Goal: Information Seeking & Learning: Stay updated

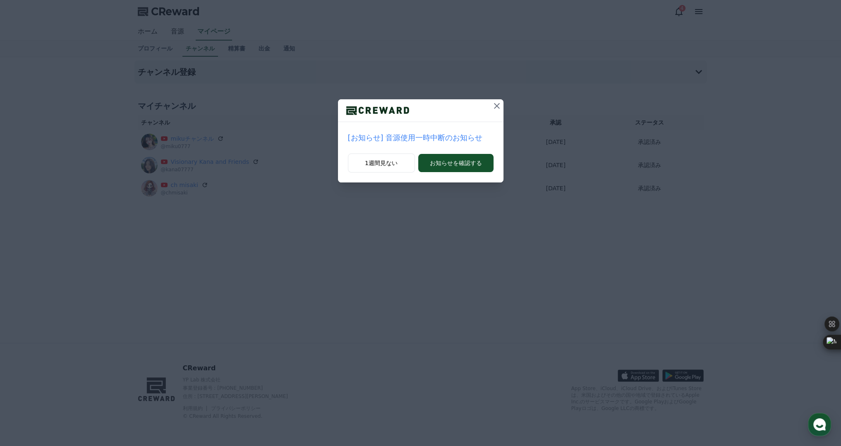
click at [497, 106] on icon at bounding box center [497, 106] width 10 height 10
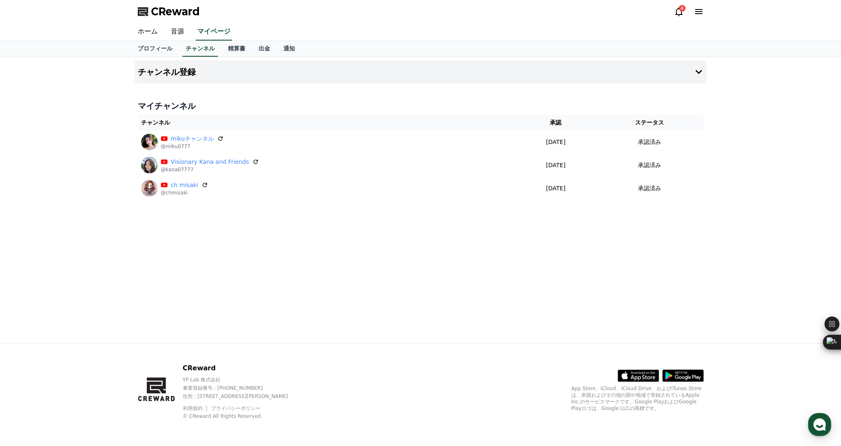
click at [679, 14] on icon at bounding box center [678, 11] width 7 height 9
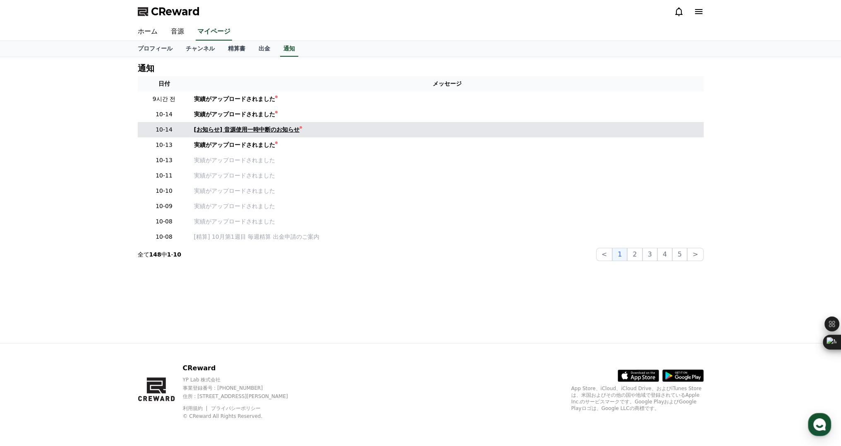
click at [281, 132] on div "[お知らせ] 音源使用一時中断のお知らせ" at bounding box center [247, 129] width 106 height 9
